Goal: Navigation & Orientation: Understand site structure

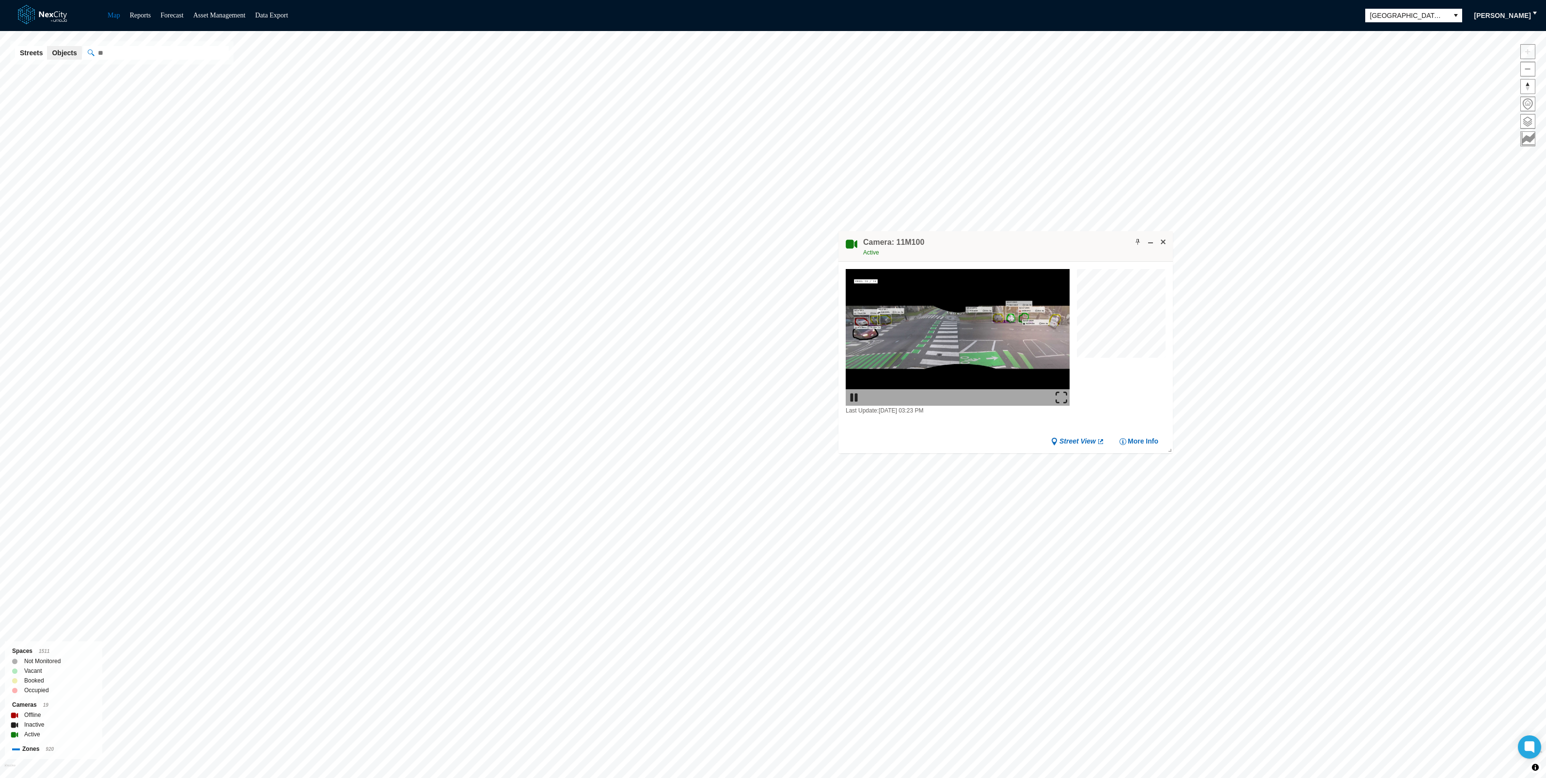
click at [1057, 397] on img at bounding box center [1061, 397] width 12 height 12
click at [1166, 240] on span at bounding box center [1163, 242] width 8 height 8
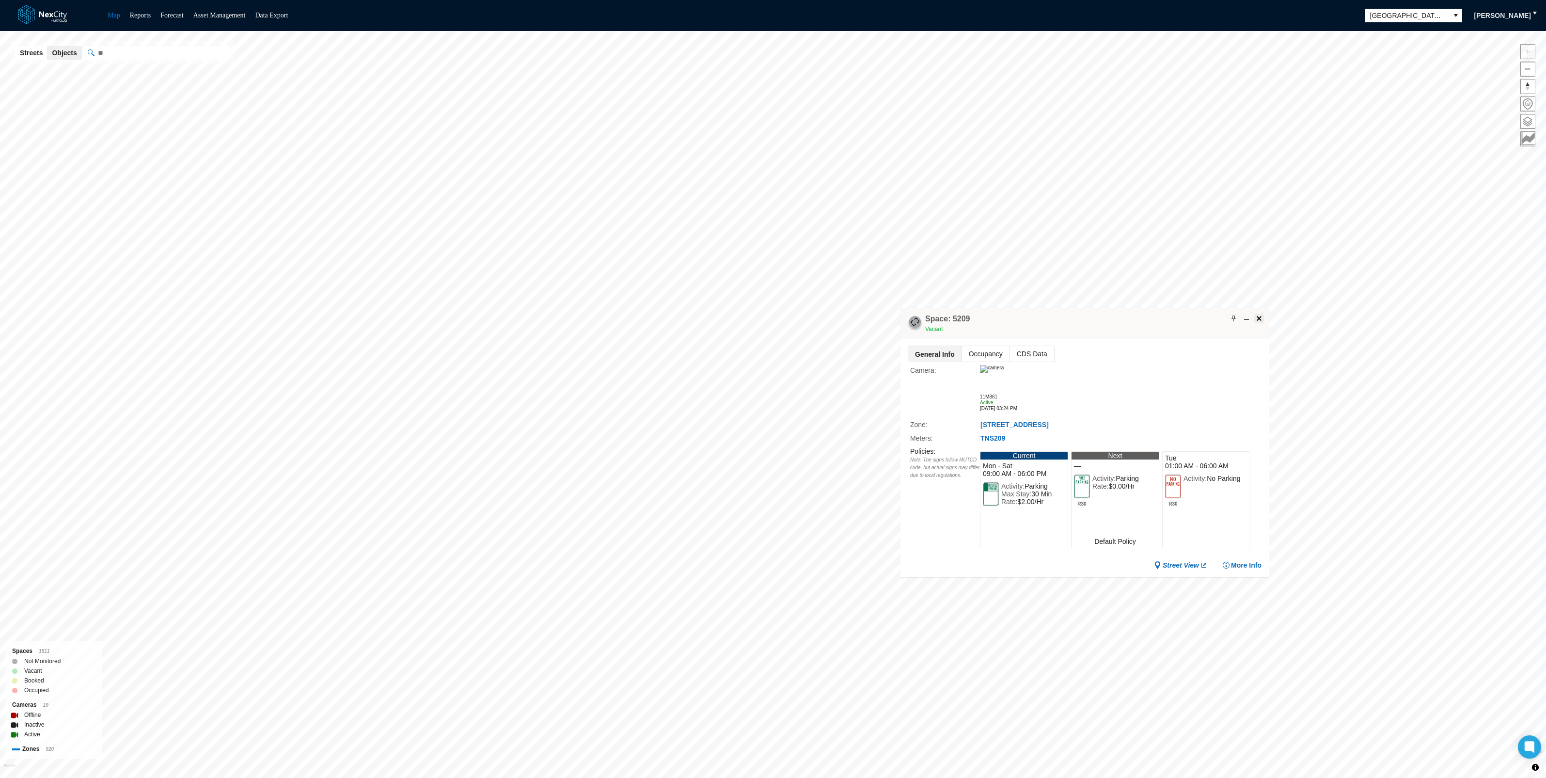
click at [1257, 317] on span at bounding box center [1259, 318] width 8 height 8
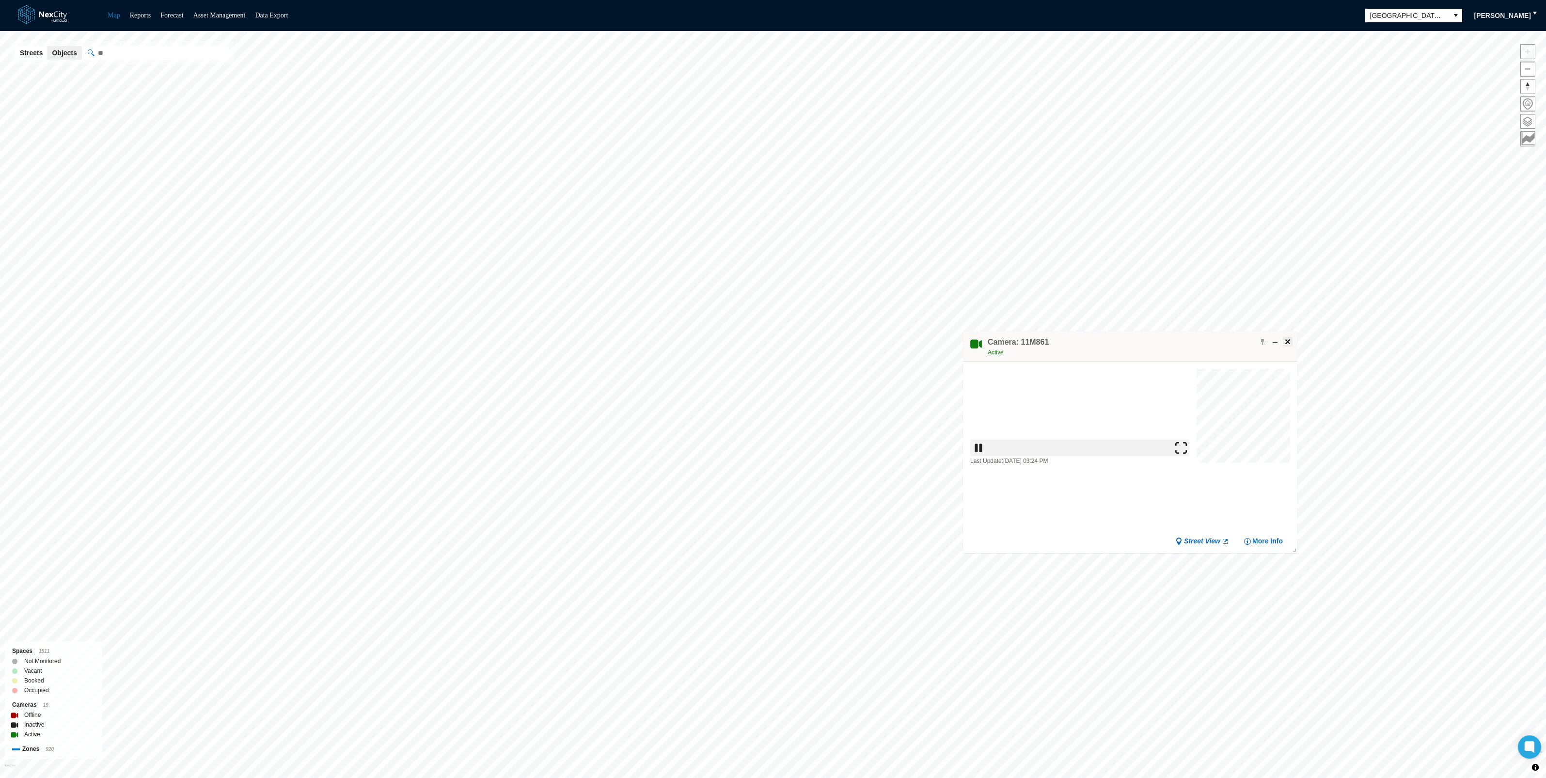
click at [1284, 338] on span at bounding box center [1287, 342] width 8 height 8
click at [1526, 119] on span at bounding box center [1527, 121] width 14 height 14
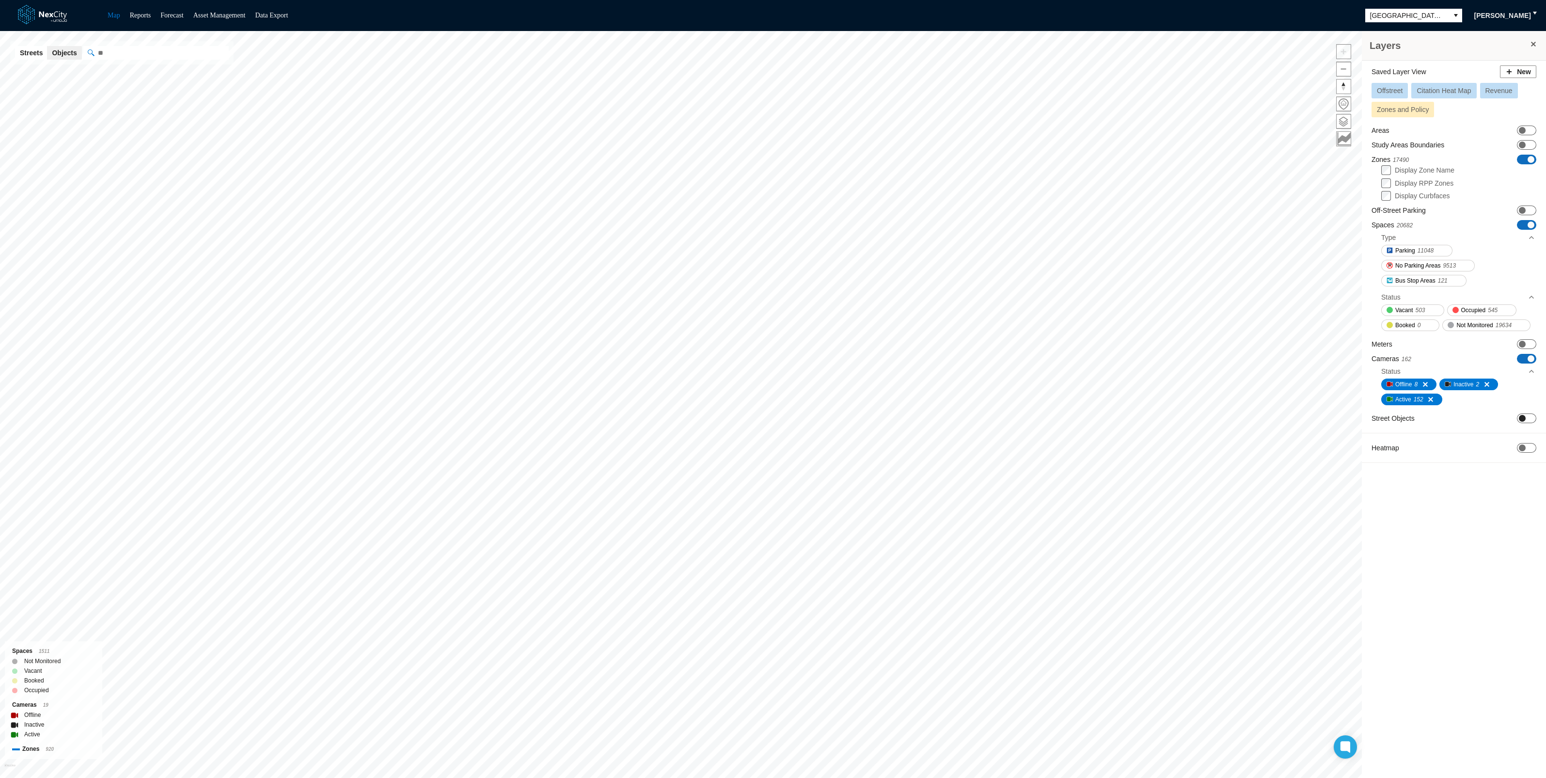
click at [1524, 416] on span at bounding box center [1521, 418] width 7 height 7
click at [1524, 416] on span "ON OFF" at bounding box center [1525, 418] width 19 height 10
click at [1525, 416] on span "ON OFF" at bounding box center [1525, 418] width 19 height 10
click at [1532, 45] on span at bounding box center [1533, 44] width 8 height 8
